Goal: Check status

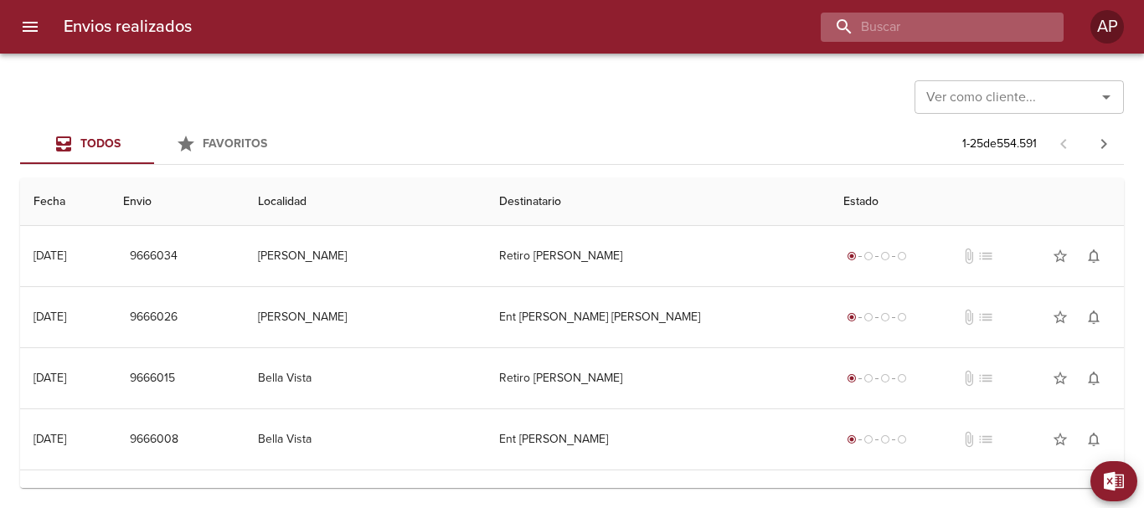
click at [948, 31] on input "buscar" at bounding box center [927, 27] width 214 height 29
paste input "9526237"
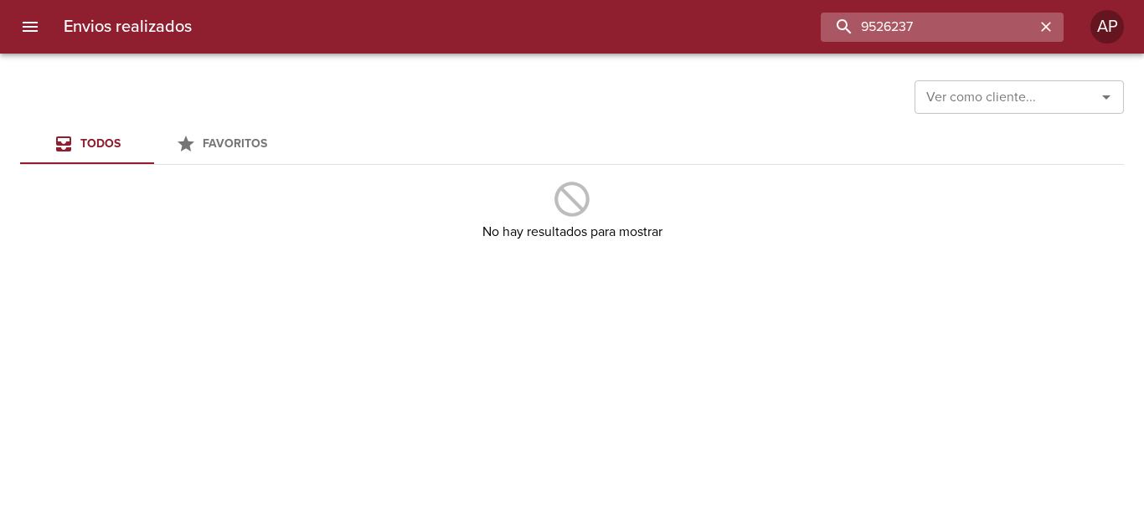
drag, startPoint x: 867, startPoint y: 23, endPoint x: 838, endPoint y: 28, distance: 28.8
click at [838, 28] on input "9526237" at bounding box center [927, 27] width 214 height 29
type input "9526237"
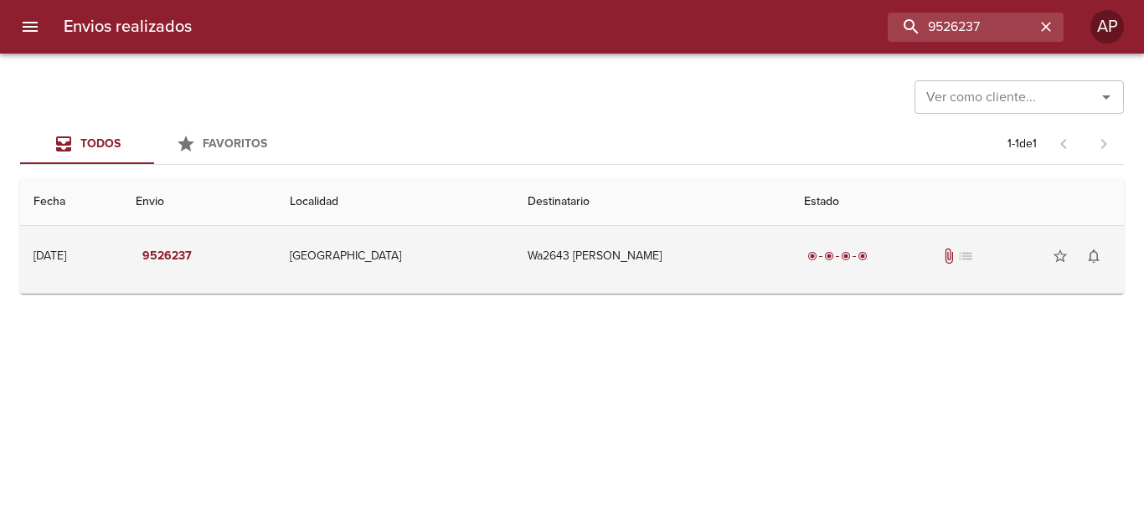
click at [671, 260] on td "Wa2643 [PERSON_NAME]" at bounding box center [651, 256] width 275 height 60
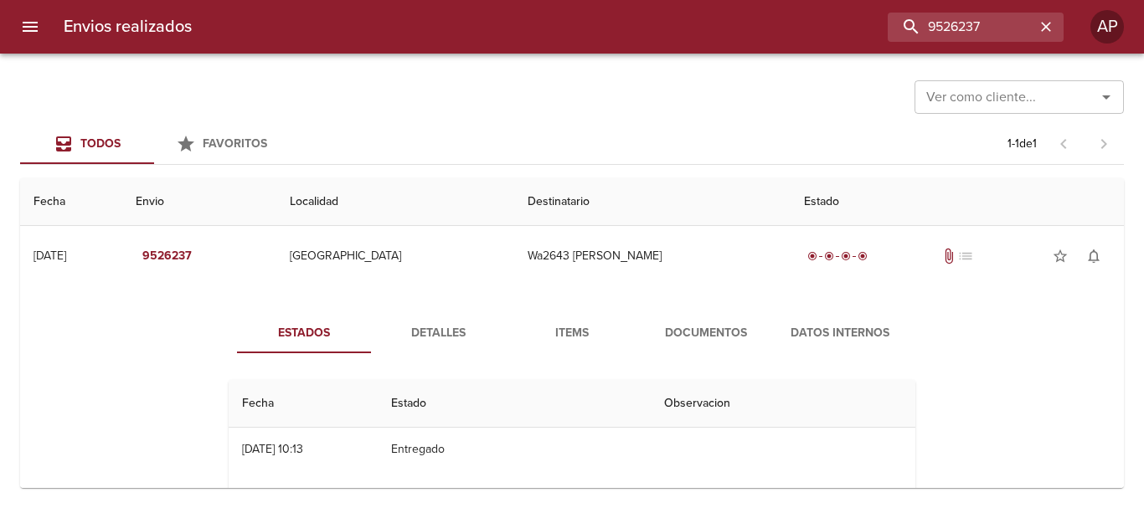
click at [676, 332] on span "Documentos" at bounding box center [706, 333] width 114 height 21
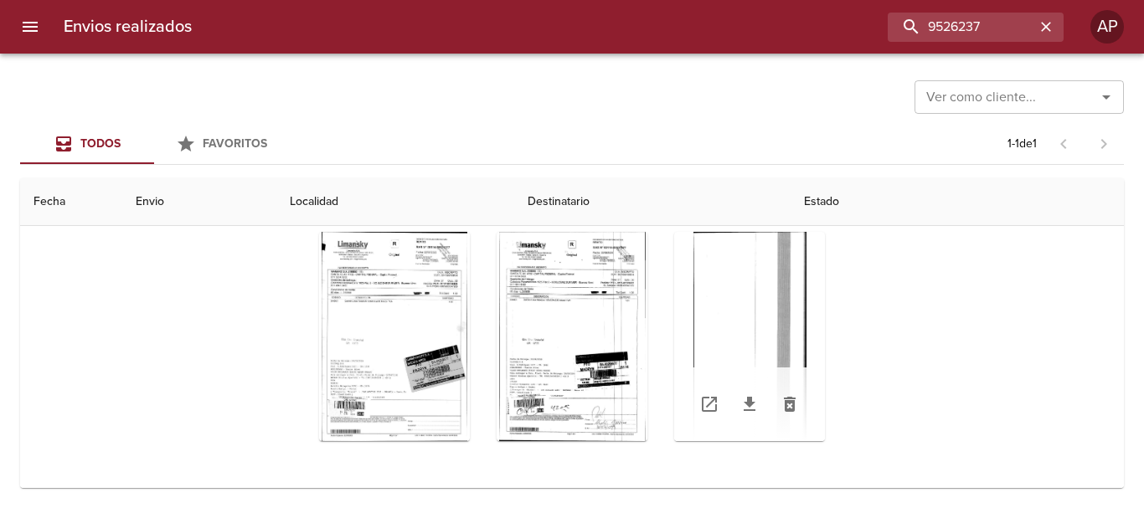
scroll to position [193, 0]
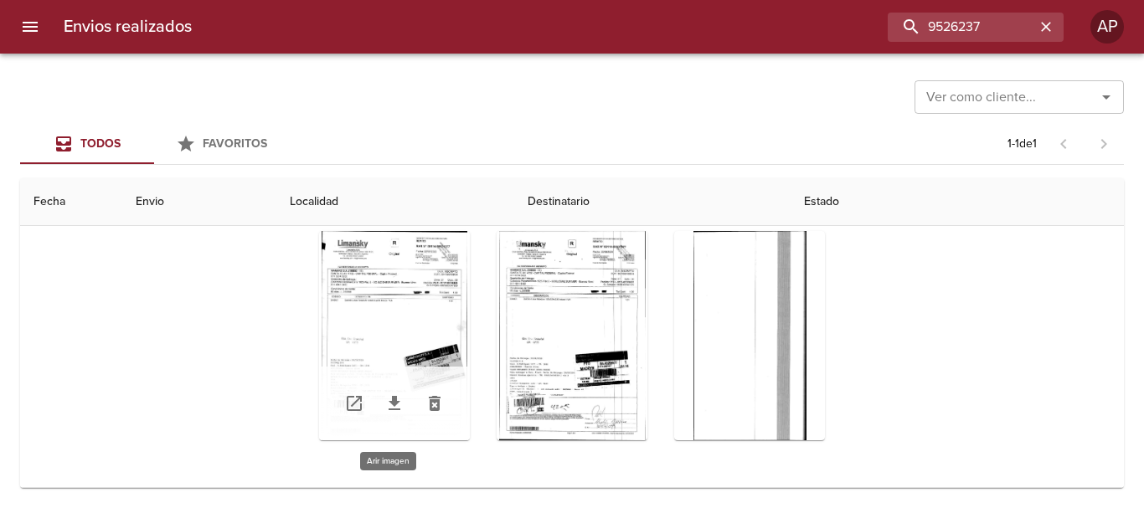
click at [418, 329] on div "Tabla de envíos del cliente" at bounding box center [394, 335] width 151 height 209
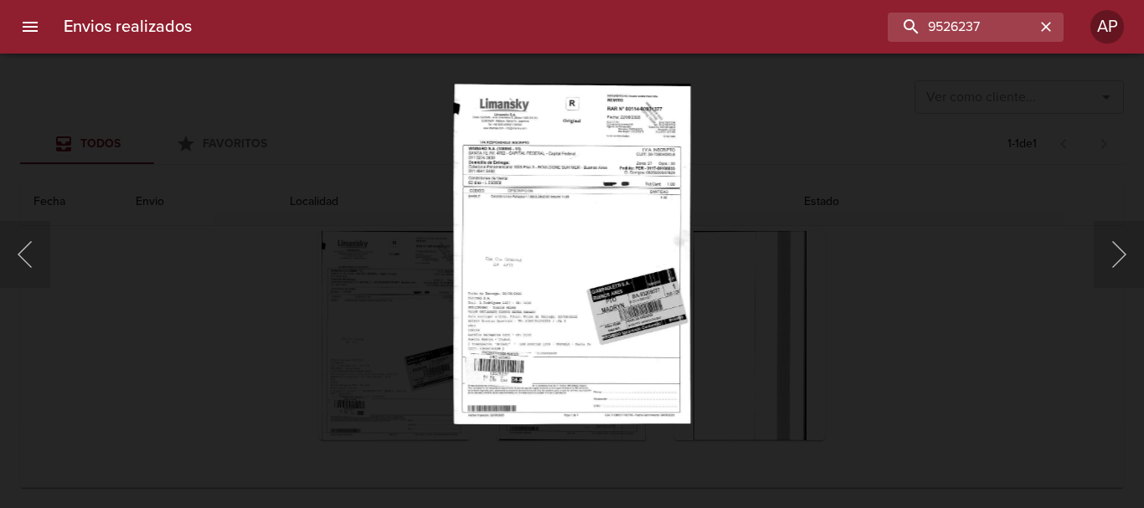
click at [987, 321] on div "Lightbox" at bounding box center [572, 254] width 1144 height 508
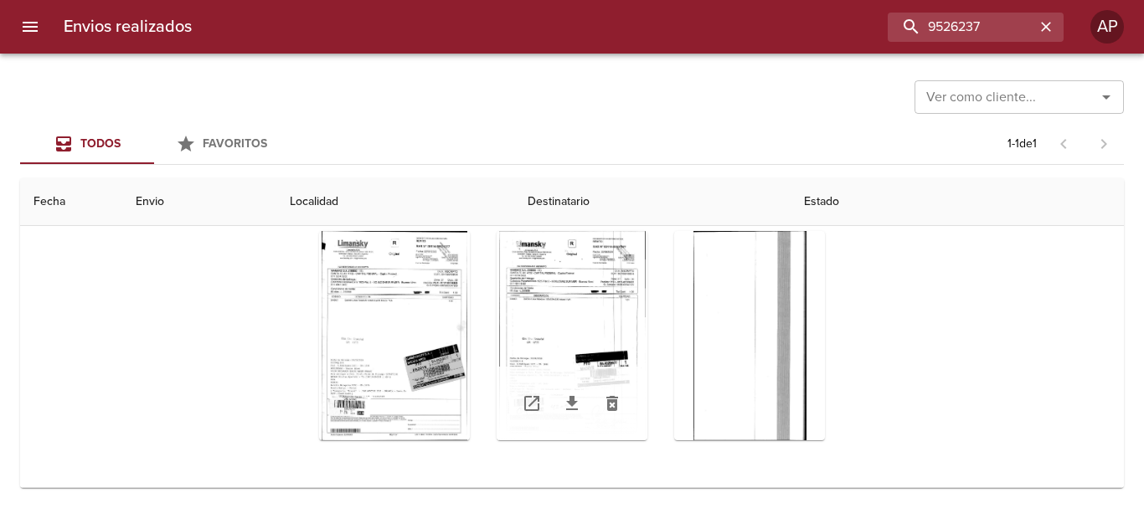
click at [599, 290] on div "Tabla de envíos del cliente" at bounding box center [571, 335] width 151 height 209
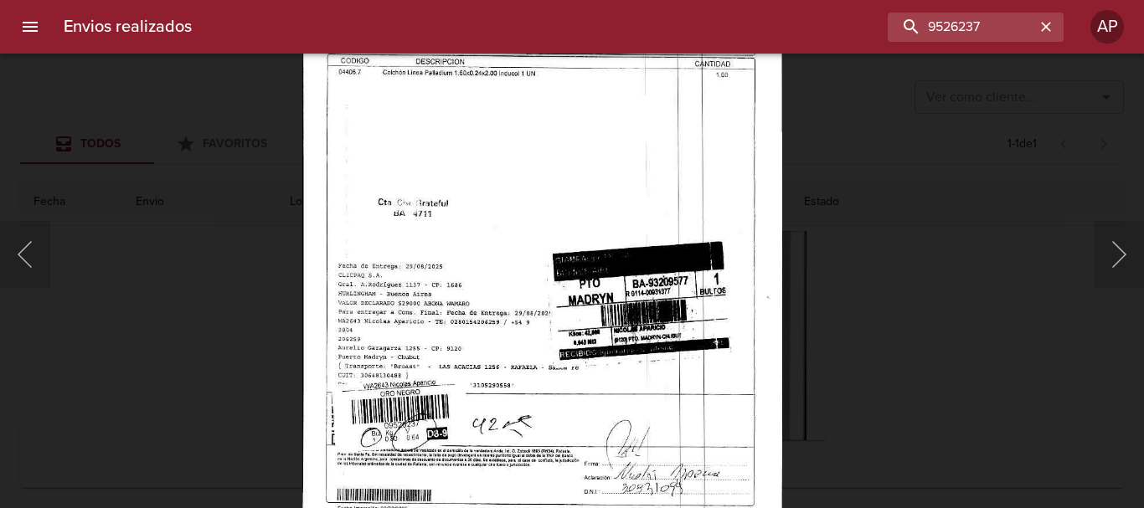
click at [1067, 321] on div "Lightbox" at bounding box center [572, 254] width 1144 height 508
